Goal: Task Accomplishment & Management: Manage account settings

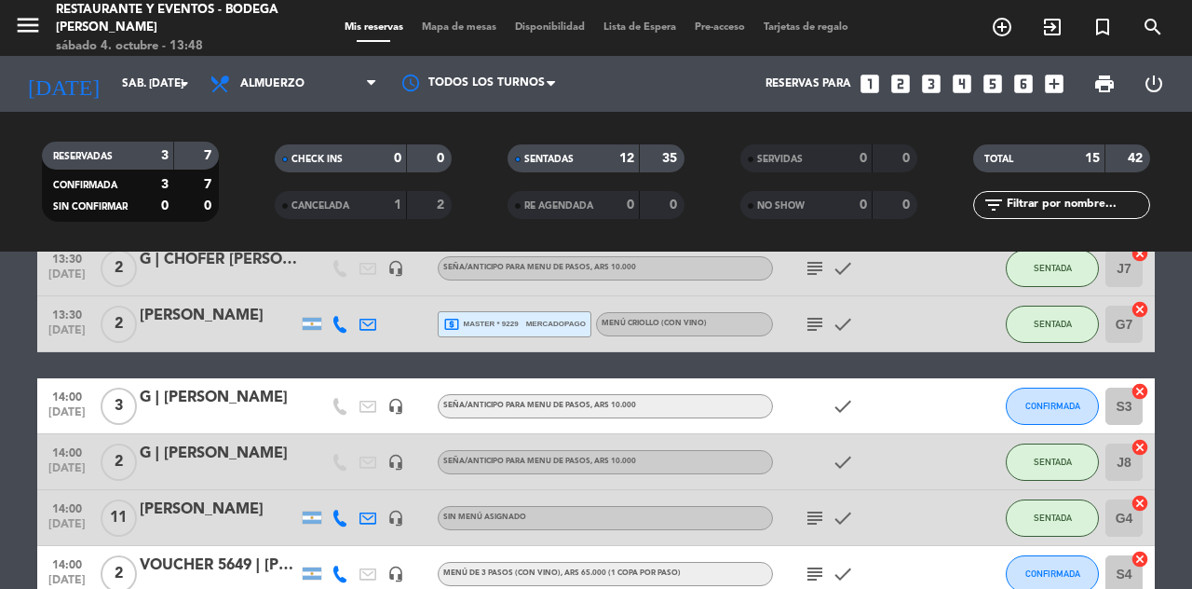
scroll to position [669, 0]
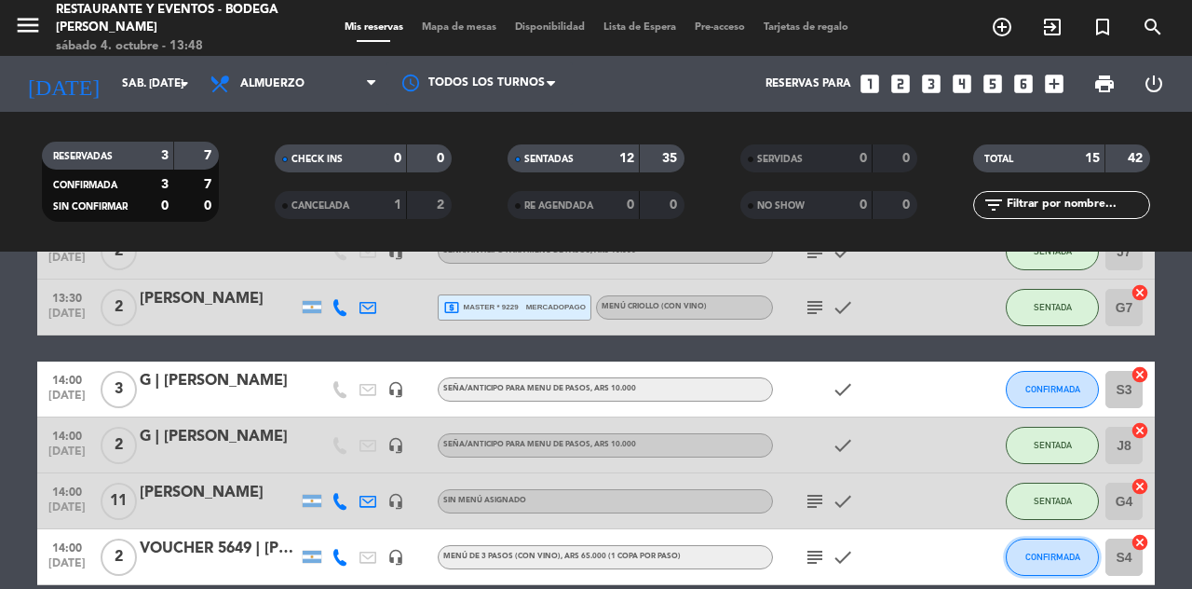
click at [1054, 560] on span "CONFIRMADA" at bounding box center [1052, 556] width 55 height 10
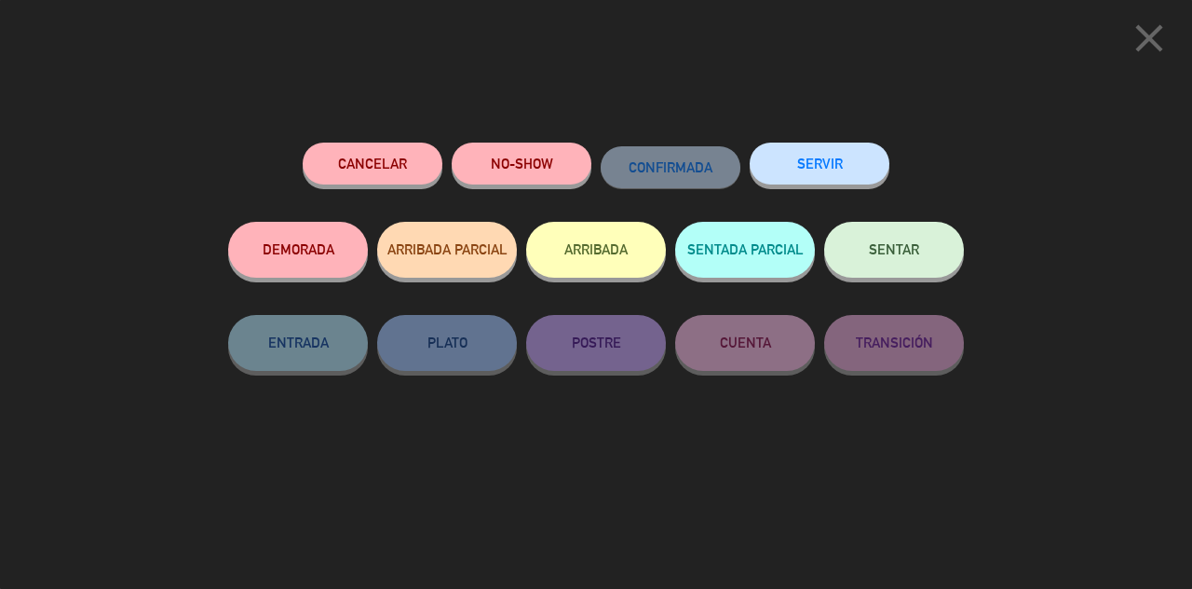
click at [888, 251] on span "SENTAR" at bounding box center [894, 249] width 50 height 16
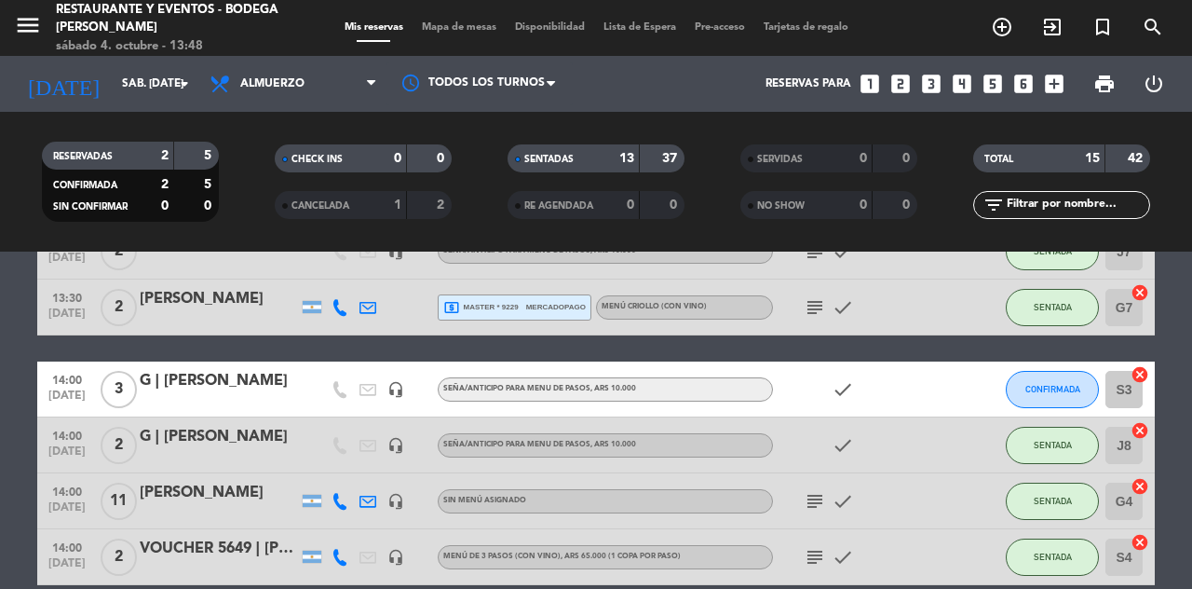
click at [823, 561] on icon "subject" at bounding box center [815, 557] width 22 height 22
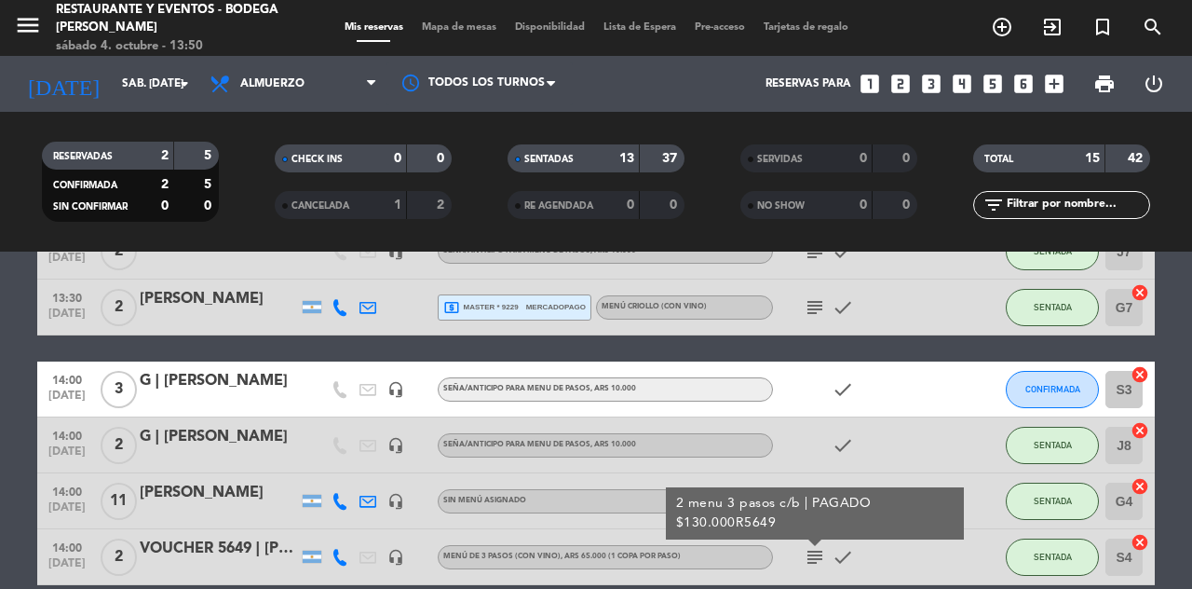
scroll to position [659, 0]
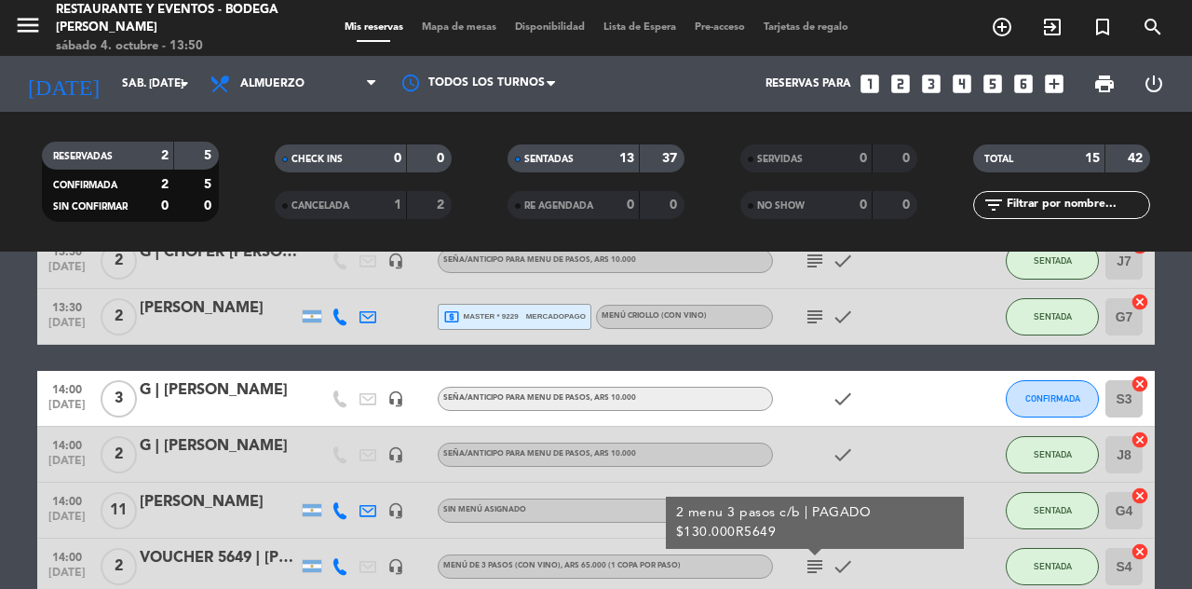
click at [207, 546] on div "VOUCHER 5649 | [PERSON_NAME]" at bounding box center [219, 558] width 158 height 24
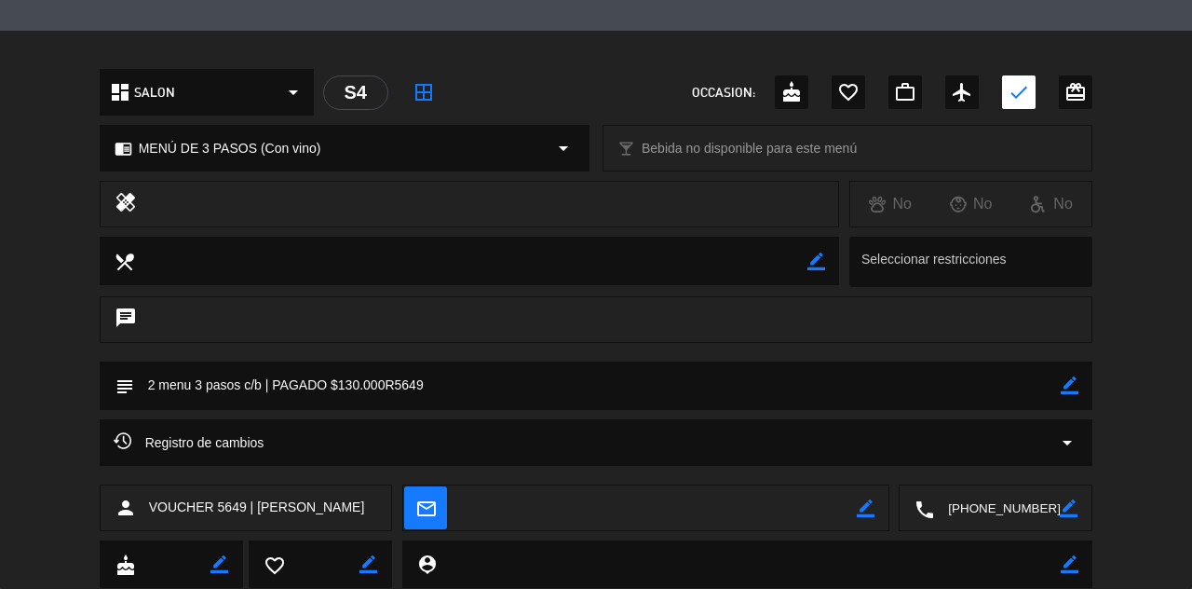
scroll to position [520, 0]
click at [462, 380] on textarea at bounding box center [598, 383] width 928 height 47
click at [1075, 382] on icon "border_color" at bounding box center [1070, 384] width 18 height 18
click at [1075, 380] on icon at bounding box center [1070, 384] width 18 height 18
click at [452, 367] on textarea at bounding box center [598, 383] width 928 height 47
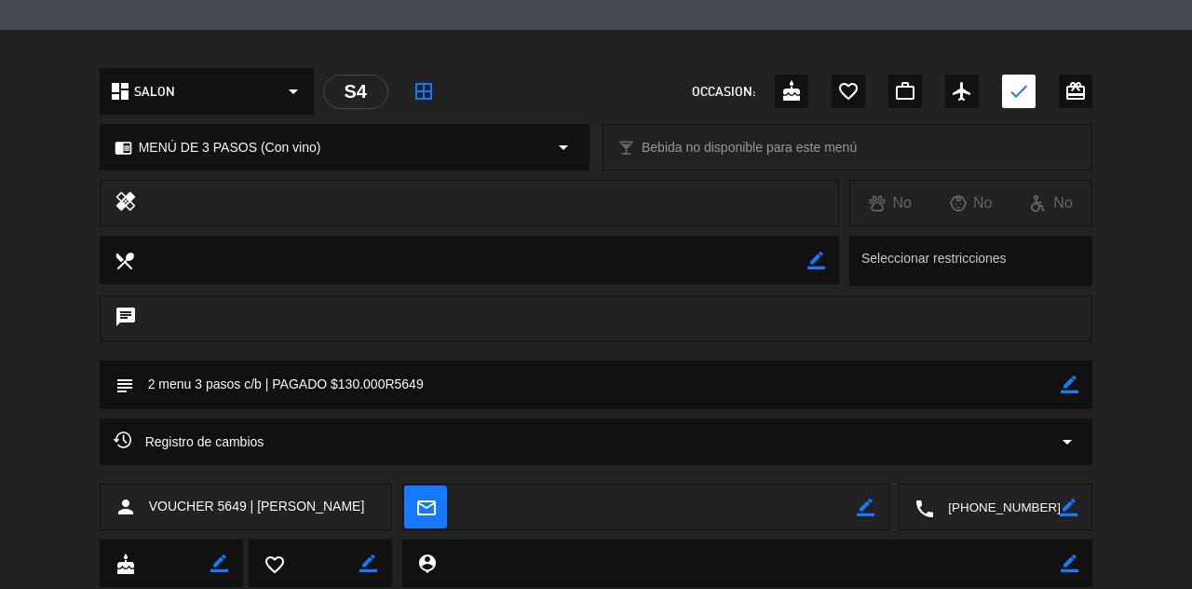
click at [451, 378] on textarea at bounding box center [598, 383] width 928 height 47
click at [452, 378] on textarea at bounding box center [598, 383] width 928 height 47
click at [463, 375] on textarea at bounding box center [598, 383] width 928 height 47
click at [1075, 387] on icon "border_color" at bounding box center [1070, 384] width 18 height 18
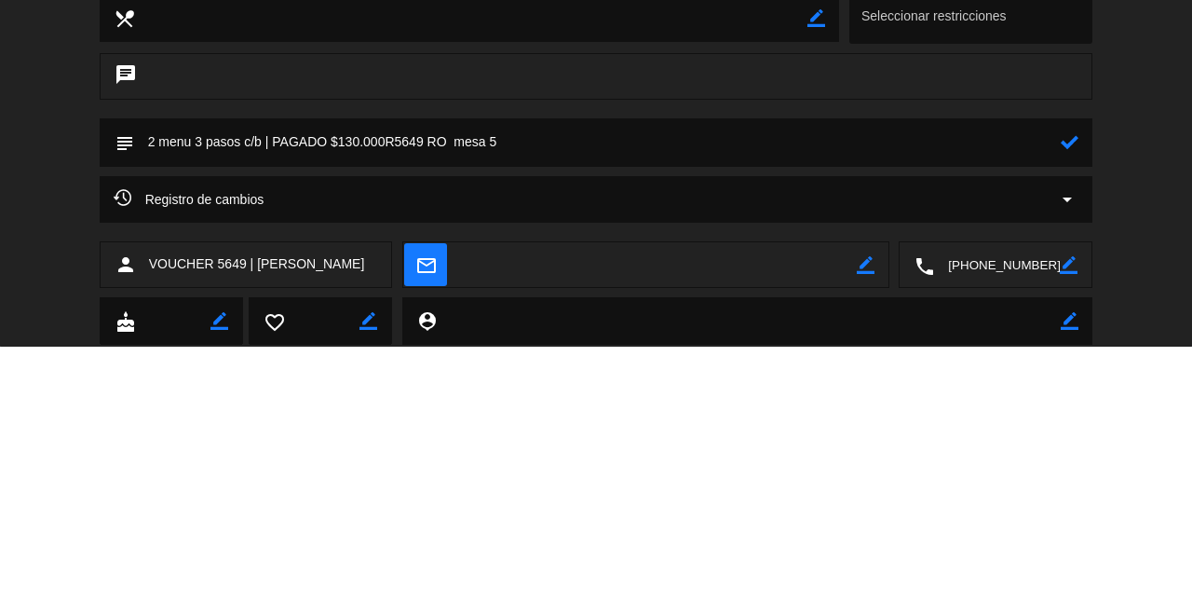
type textarea "2 menu 3 pasos c/b | PAGADO $130.000R5649 RO mesa 5"
click at [1075, 389] on icon at bounding box center [1070, 384] width 18 height 18
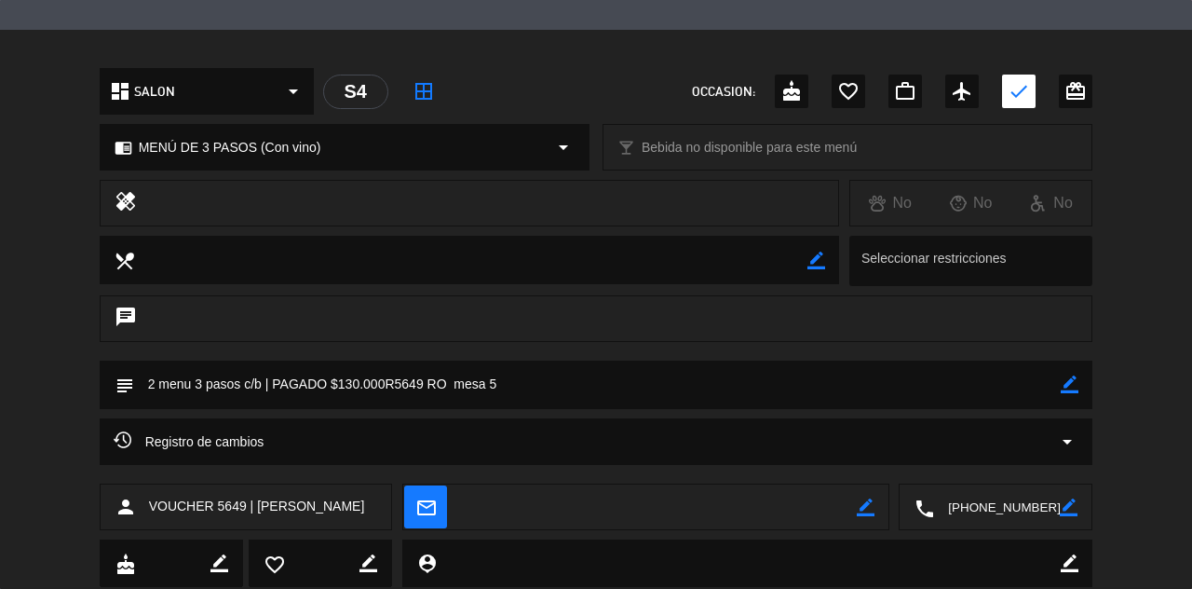
scroll to position [0, 0]
